Goal: Transaction & Acquisition: Subscribe to service/newsletter

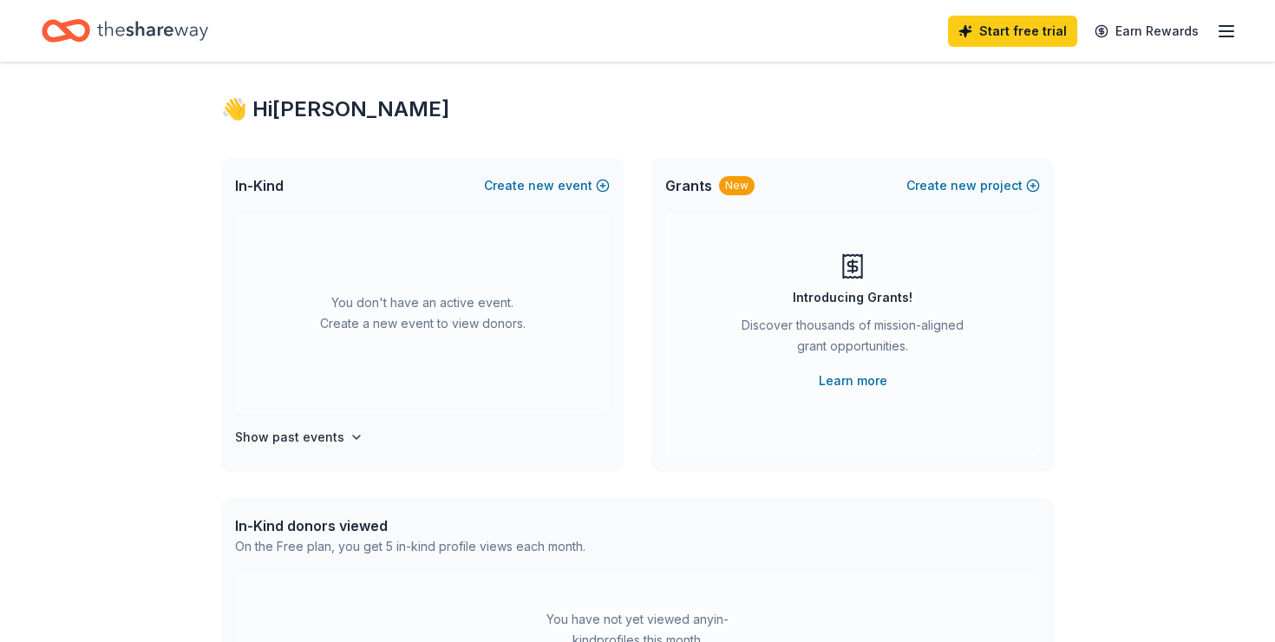
scroll to position [35, 0]
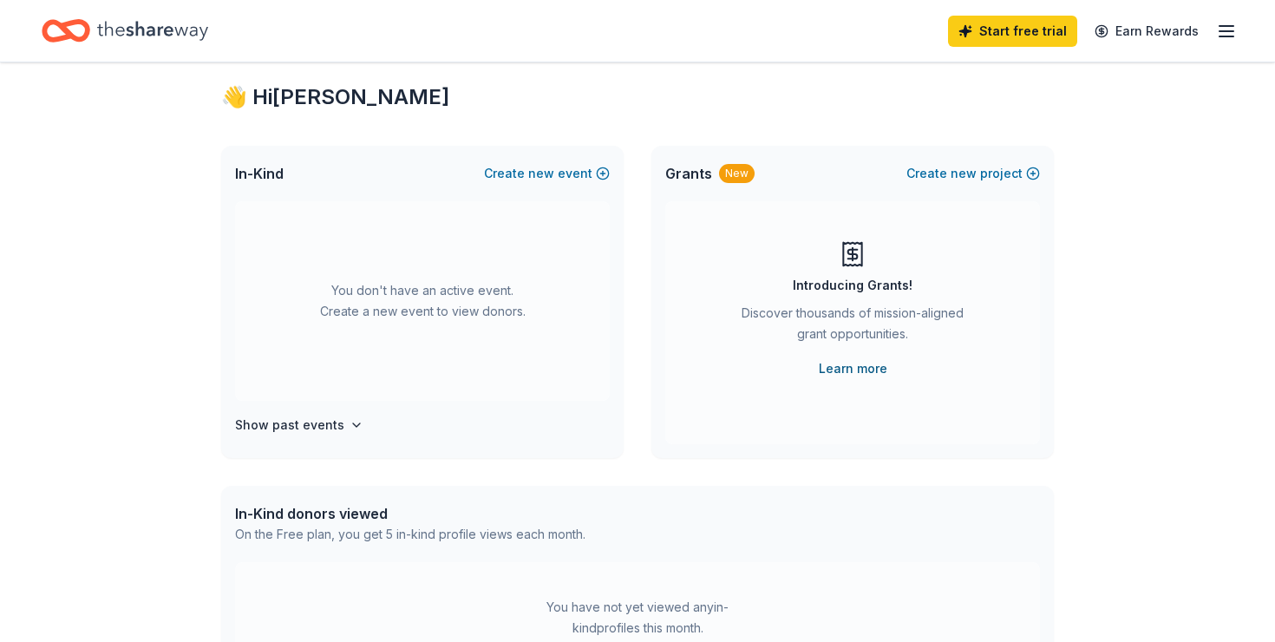
click at [853, 372] on link "Learn more" at bounding box center [853, 368] width 69 height 21
click at [533, 176] on span "new" at bounding box center [541, 173] width 26 height 21
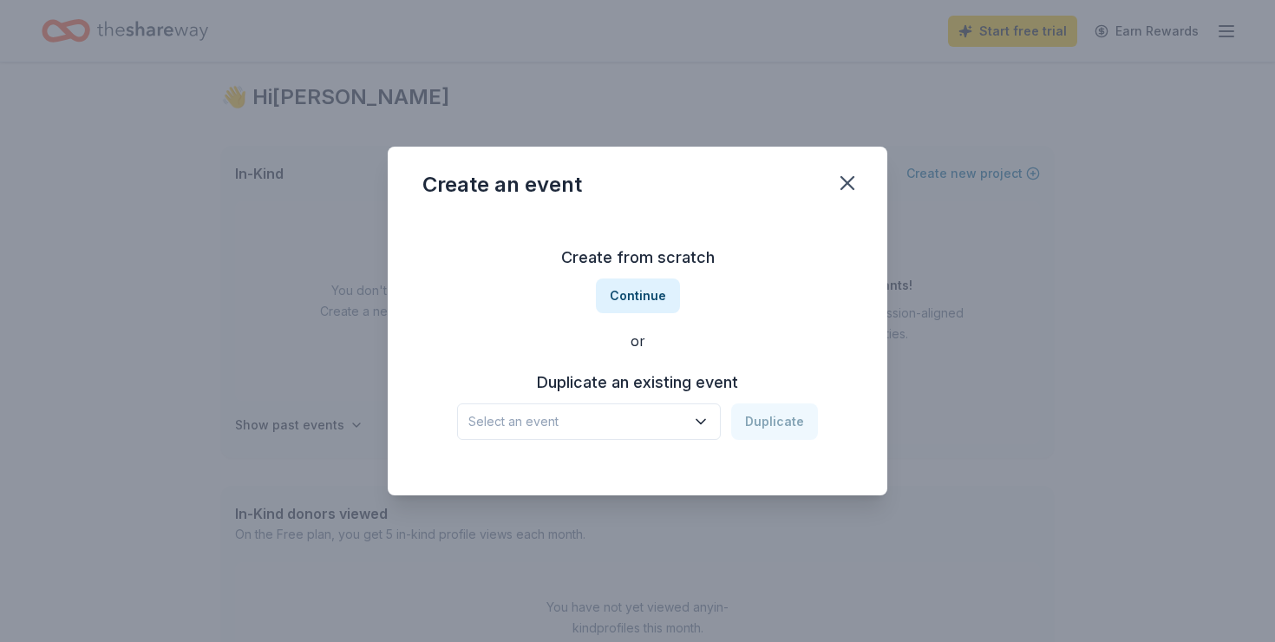
click at [700, 417] on icon "button" at bounding box center [700, 421] width 17 height 17
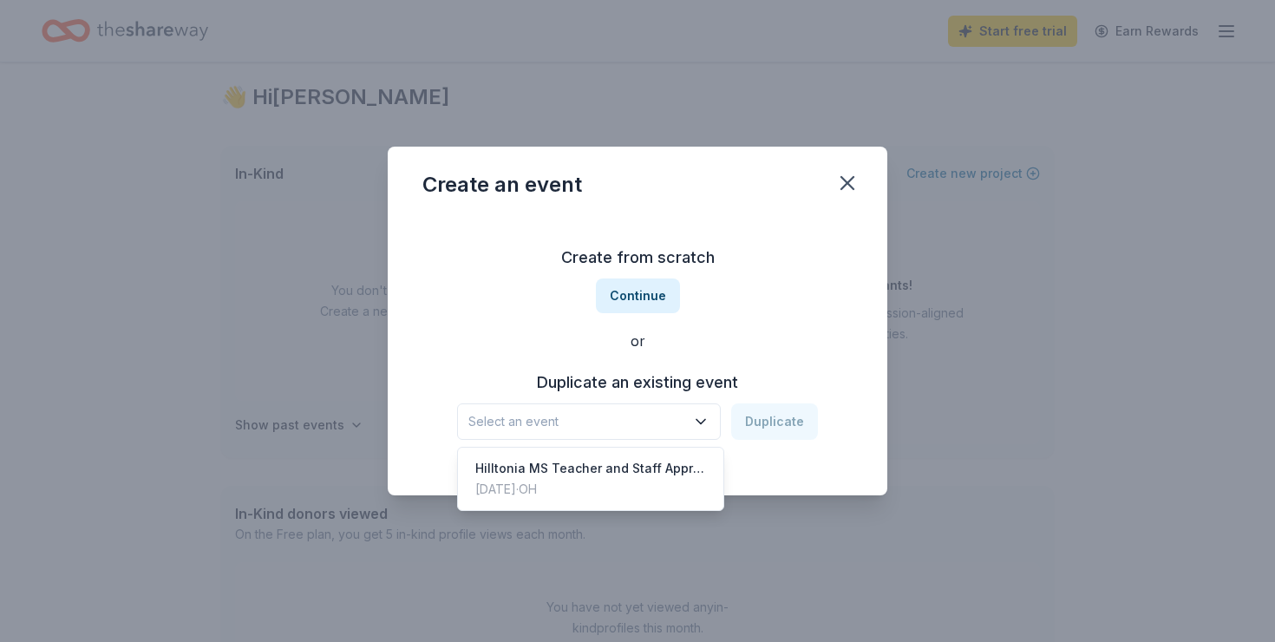
click at [852, 186] on div "Create an event Create from scratch Continue or Duplicate an existing event Sel…" at bounding box center [638, 321] width 500 height 349
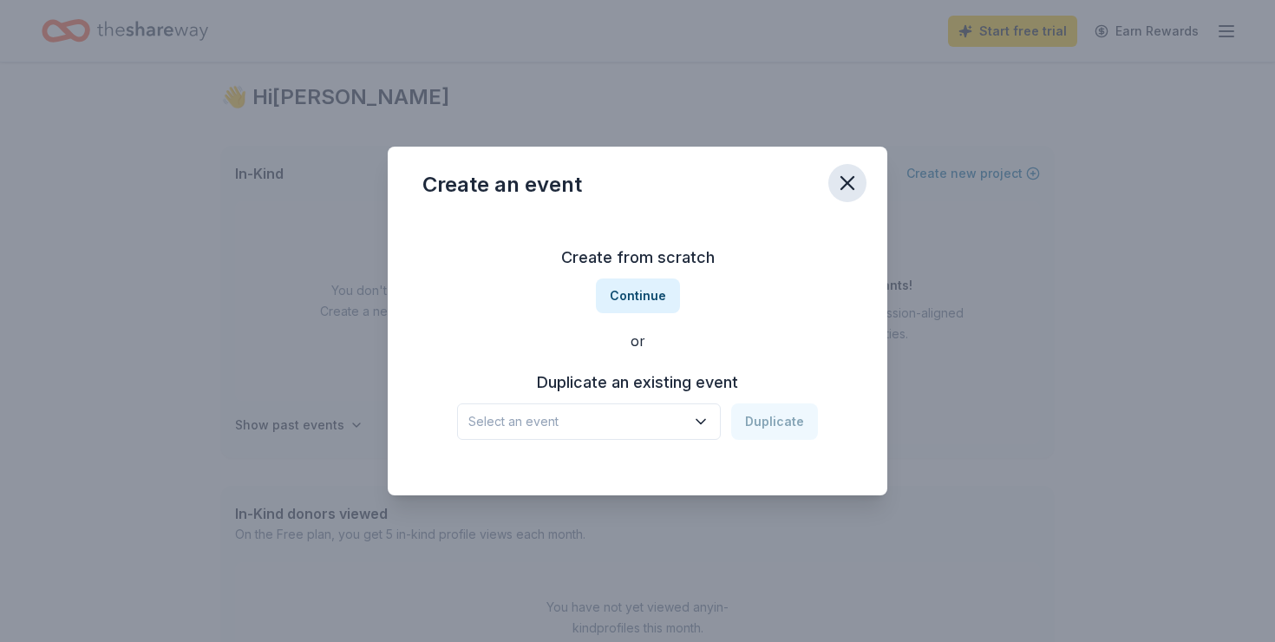
click at [848, 186] on icon "button" at bounding box center [847, 183] width 24 height 24
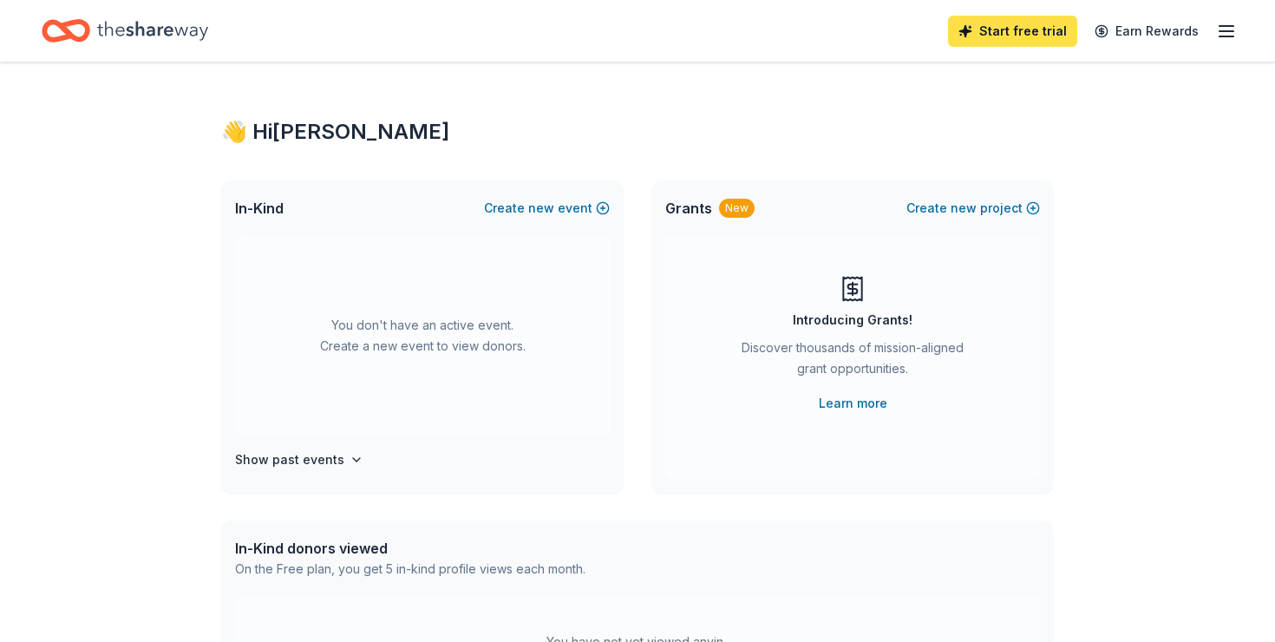
scroll to position [0, 0]
click at [1031, 36] on link "Start free trial" at bounding box center [1012, 31] width 129 height 31
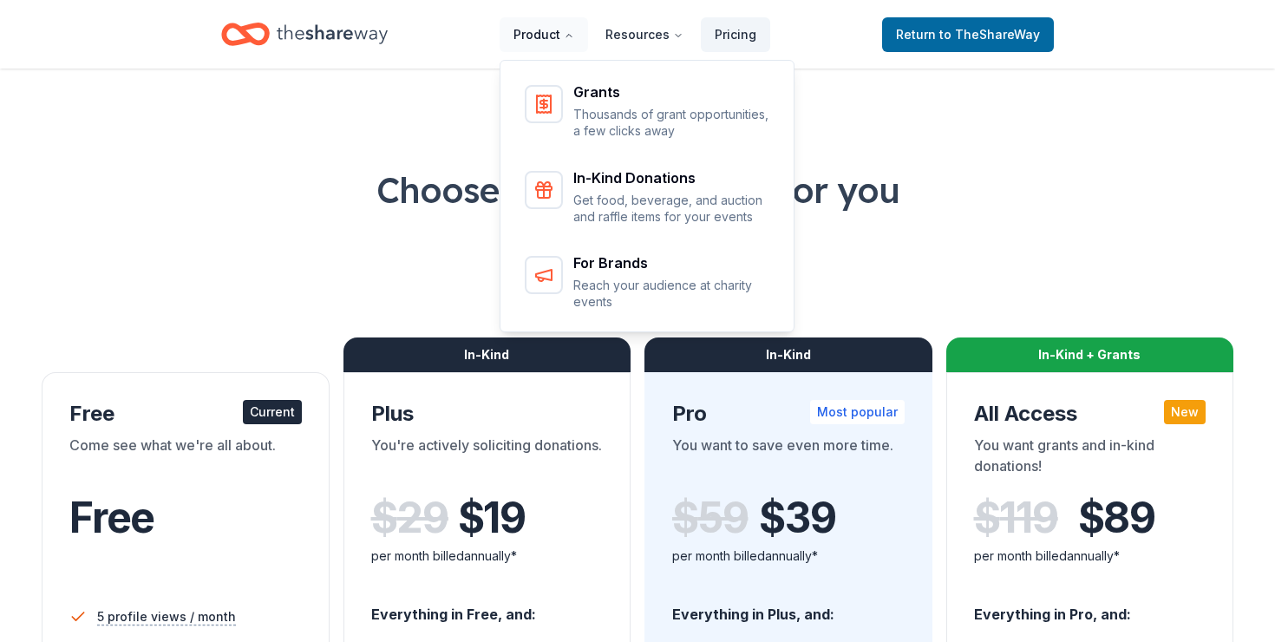
click at [557, 34] on button "Product" at bounding box center [544, 34] width 88 height 35
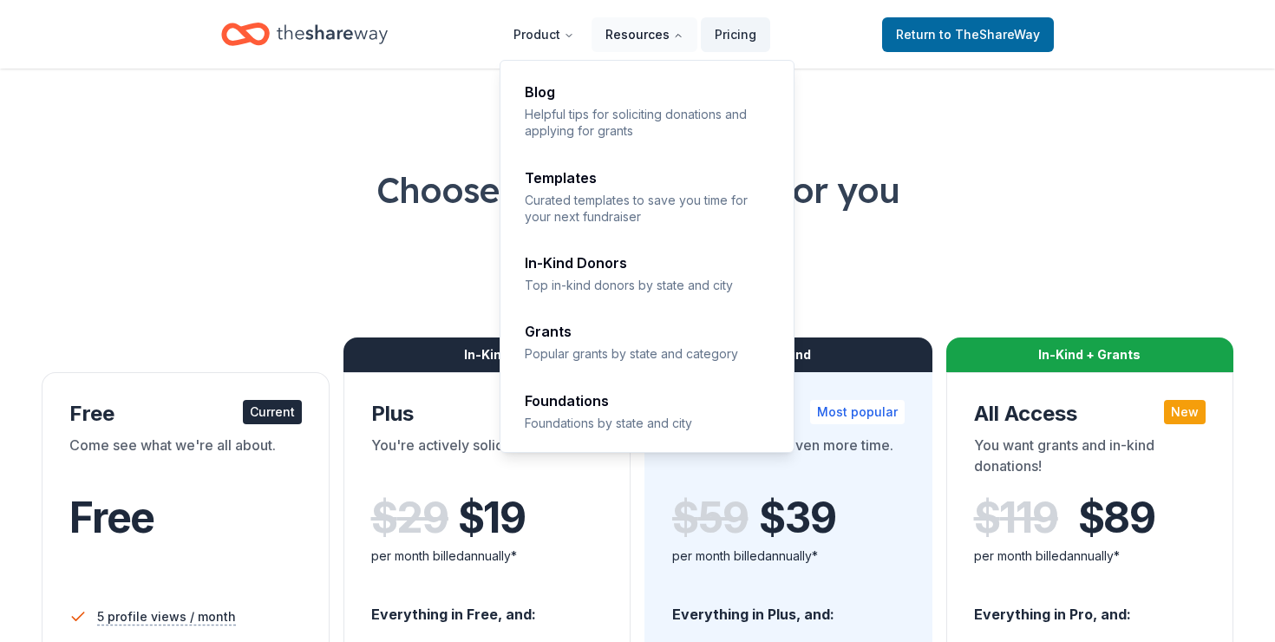
click at [656, 36] on button "Resources" at bounding box center [645, 34] width 106 height 35
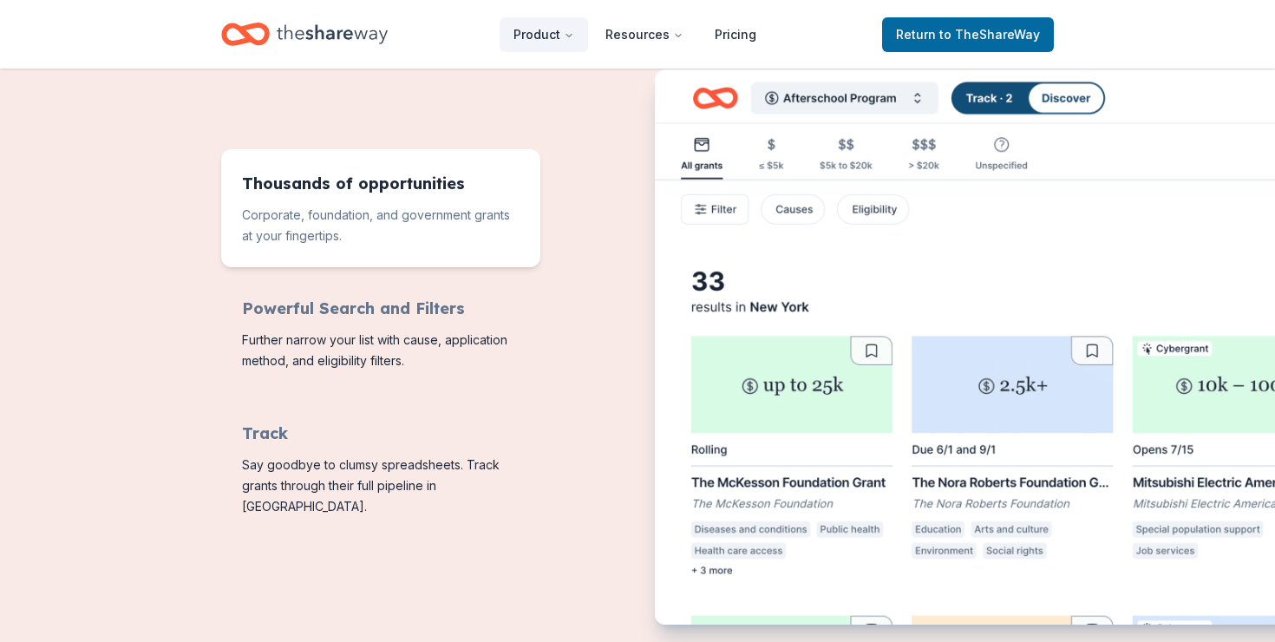
scroll to position [617, 0]
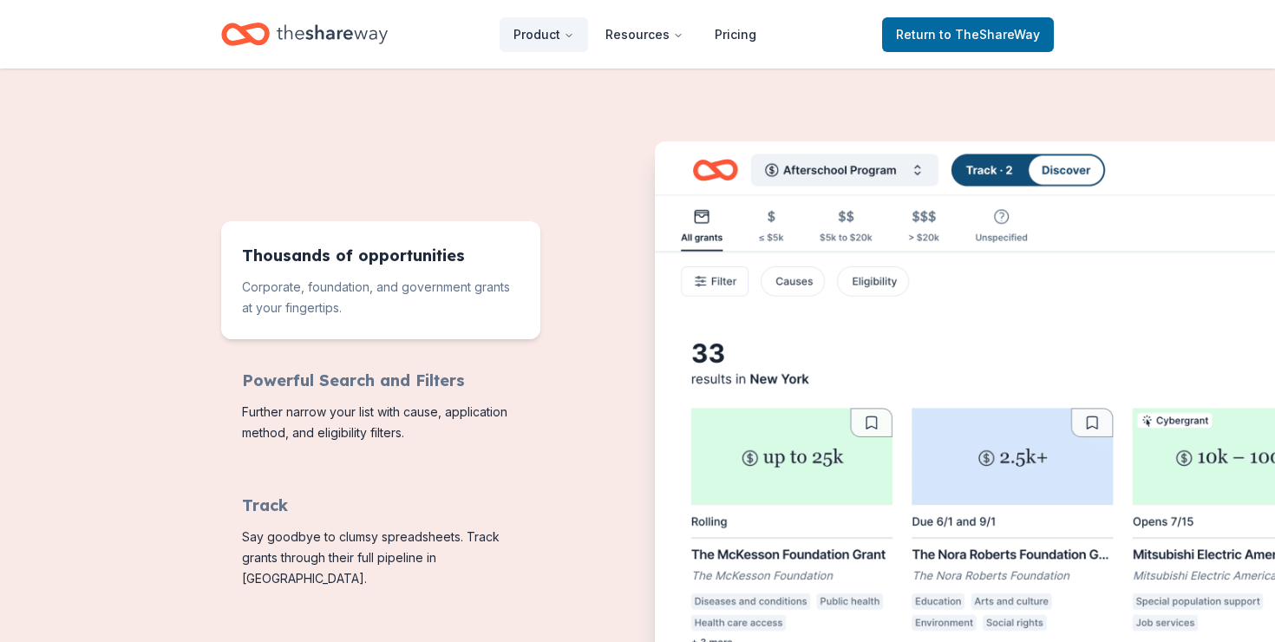
click at [911, 346] on img "Features for running your books" at bounding box center [1036, 422] width 763 height 562
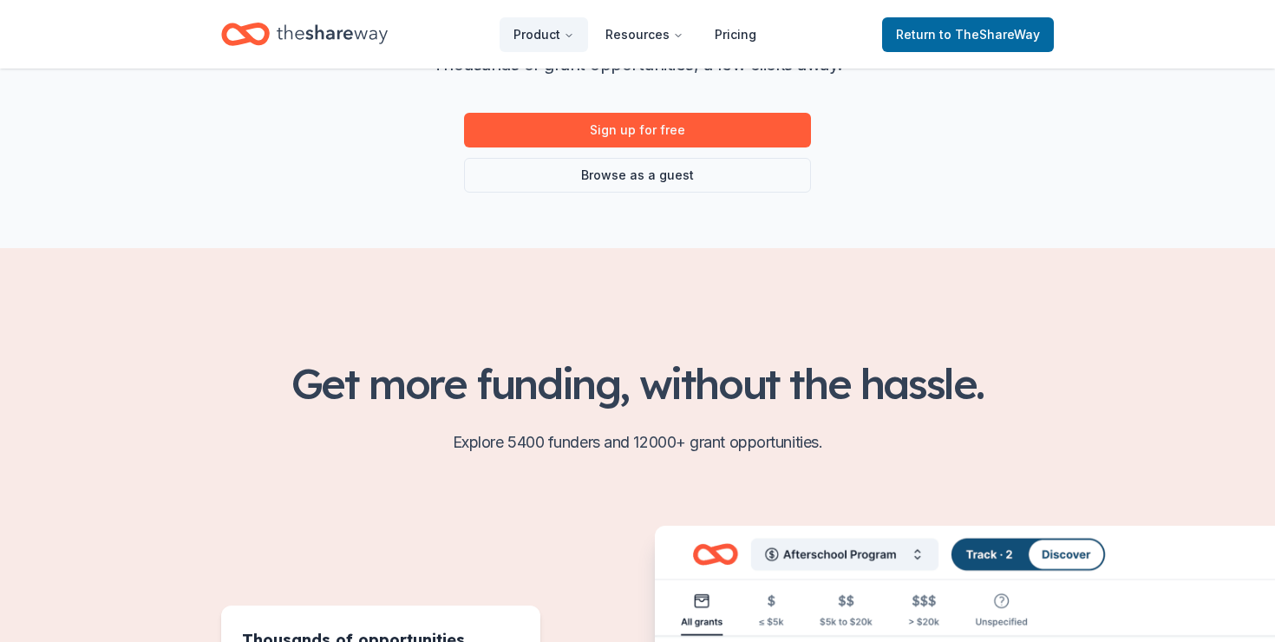
scroll to position [187, 0]
